Goal: Find specific page/section: Find specific page/section

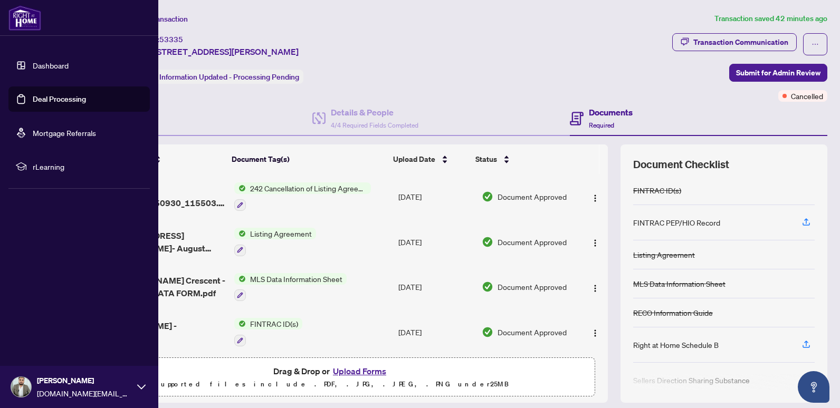
click at [33, 99] on link "Deal Processing" at bounding box center [59, 98] width 53 height 9
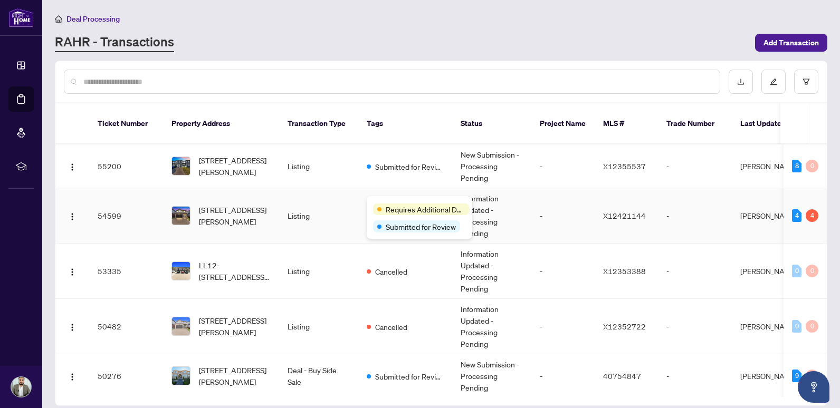
click at [388, 203] on div "Requires Additional Docs Submitted for Review" at bounding box center [420, 217] width 106 height 43
